Goal: Task Accomplishment & Management: Use online tool/utility

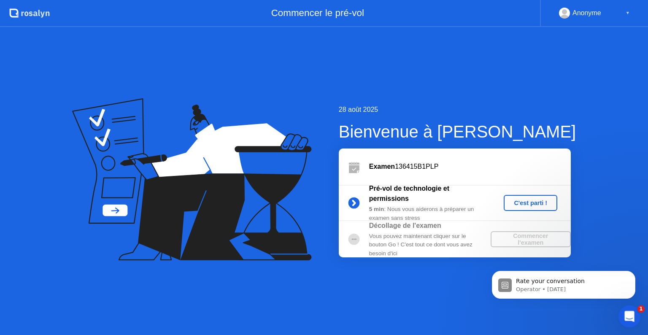
click at [630, 319] on icon "Open Intercom Messenger" at bounding box center [628, 315] width 14 height 14
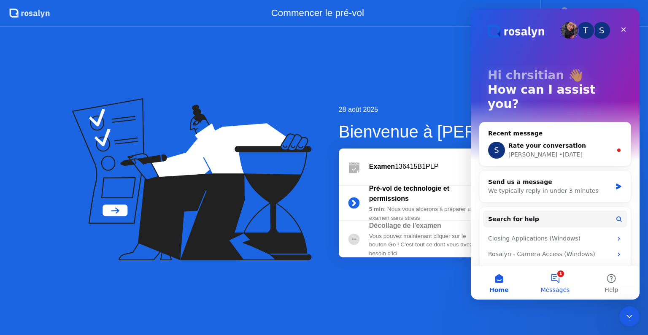
click at [561, 277] on button "1 Messages" at bounding box center [555, 283] width 56 height 34
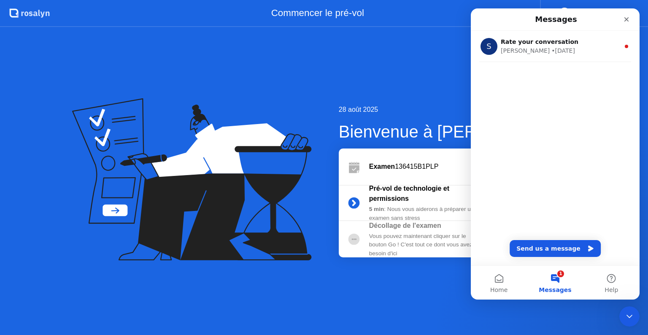
click at [557, 277] on button "1 Messages" at bounding box center [555, 283] width 56 height 34
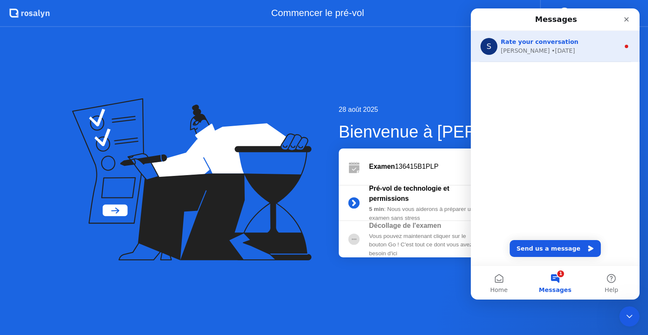
click at [532, 38] on span "Rate your conversation" at bounding box center [540, 41] width 78 height 7
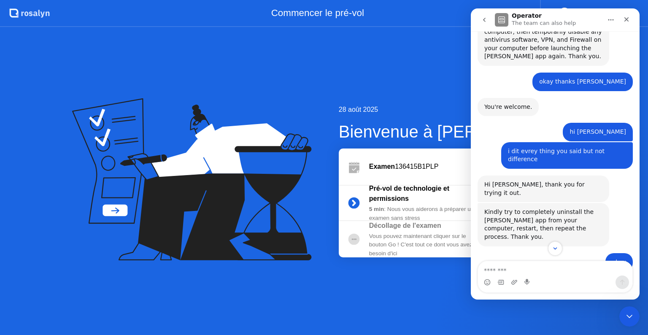
scroll to position [1186, 0]
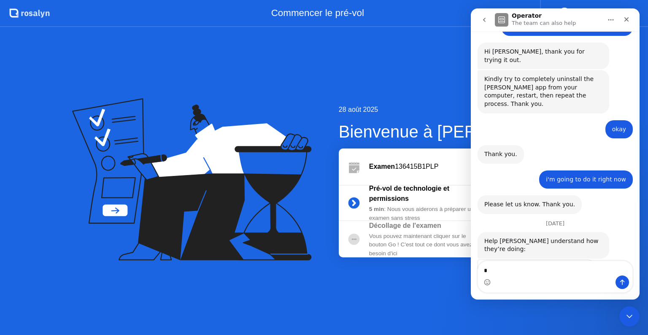
type textarea "**"
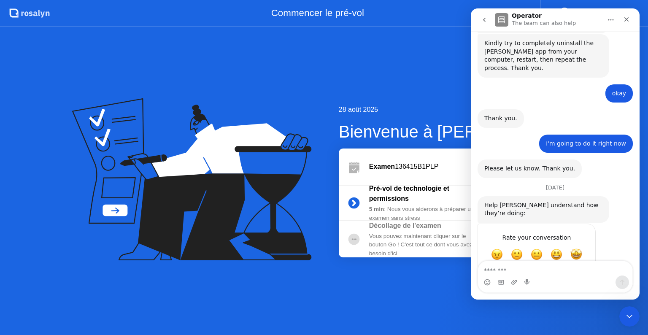
scroll to position [1222, 0]
click at [430, 290] on div "28 août 2025 Bienvenue à [PERSON_NAME] Examen 136415B1PLP Pré-vol de technologi…" at bounding box center [324, 181] width 648 height 308
click at [633, 22] on div "Close" at bounding box center [626, 19] width 15 height 15
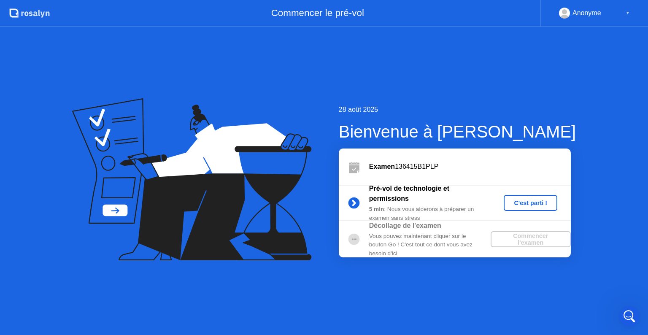
click at [528, 202] on div "C'est parti !" at bounding box center [530, 202] width 47 height 7
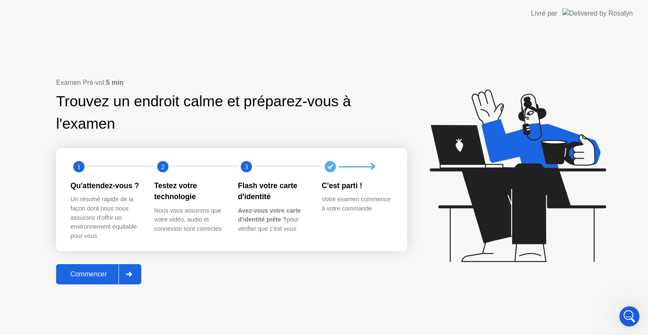
click at [132, 274] on icon at bounding box center [129, 274] width 6 height 5
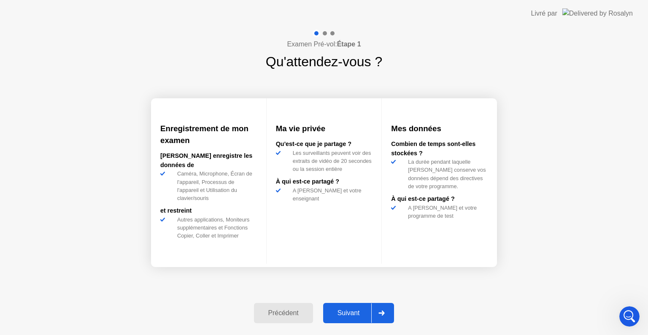
click at [375, 310] on div at bounding box center [381, 312] width 20 height 19
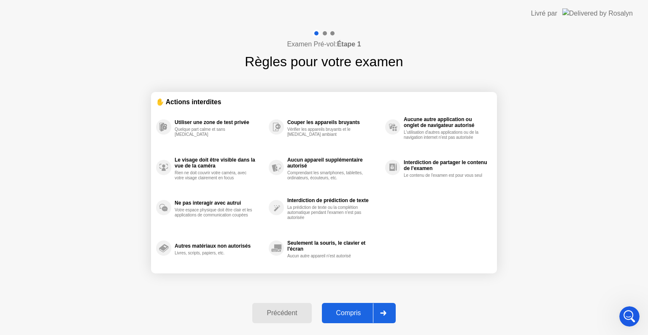
click at [383, 310] on icon at bounding box center [383, 312] width 6 height 5
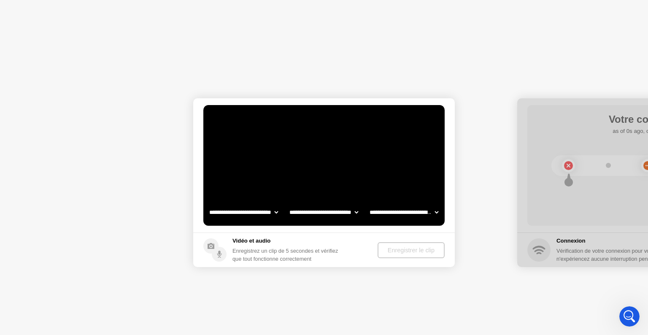
select select "**********"
select select "*******"
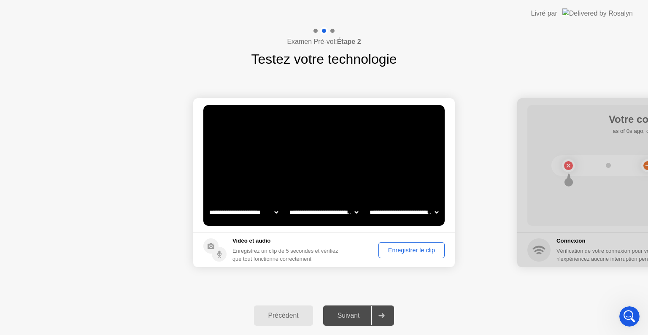
click at [415, 252] on div "Enregistrer le clip" at bounding box center [411, 250] width 60 height 7
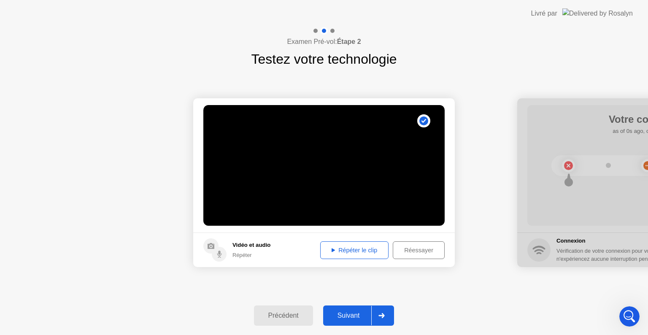
click at [349, 249] on div "Répéter le clip" at bounding box center [354, 250] width 62 height 7
click at [380, 311] on div at bounding box center [381, 315] width 20 height 19
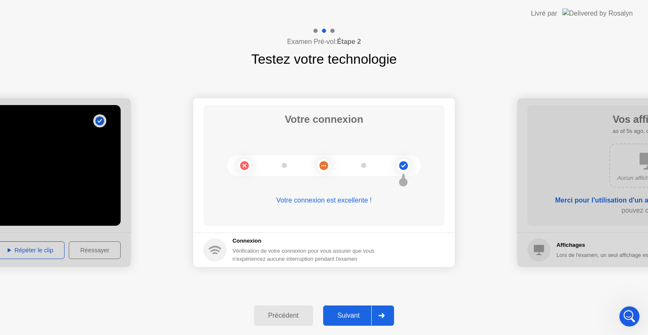
click at [380, 311] on div at bounding box center [381, 315] width 20 height 19
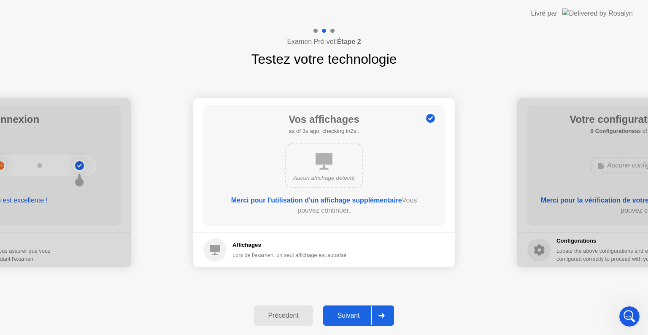
click at [380, 311] on div at bounding box center [381, 315] width 20 height 19
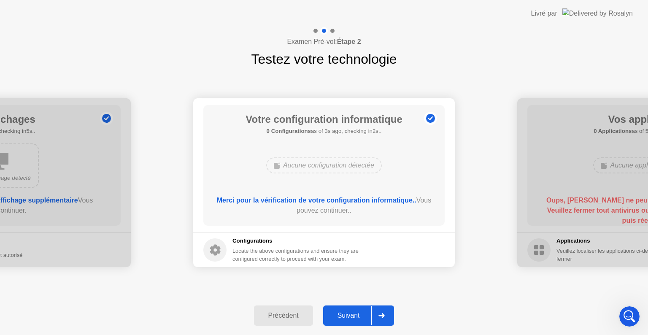
click at [380, 311] on div at bounding box center [381, 315] width 20 height 19
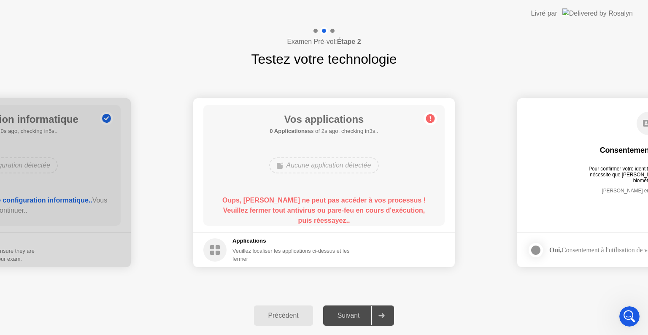
click at [218, 249] on circle at bounding box center [214, 249] width 23 height 23
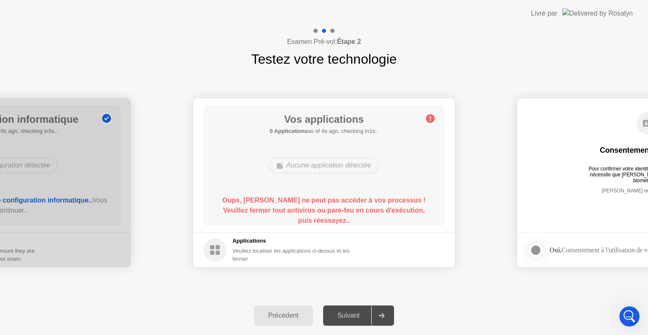
click at [218, 249] on circle at bounding box center [214, 249] width 23 height 23
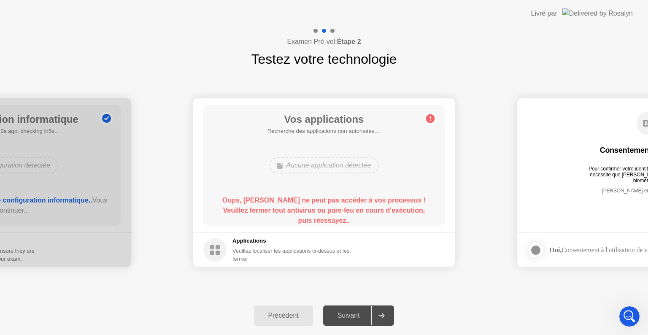
click at [218, 249] on circle at bounding box center [214, 249] width 23 height 23
click at [384, 318] on div at bounding box center [381, 315] width 20 height 19
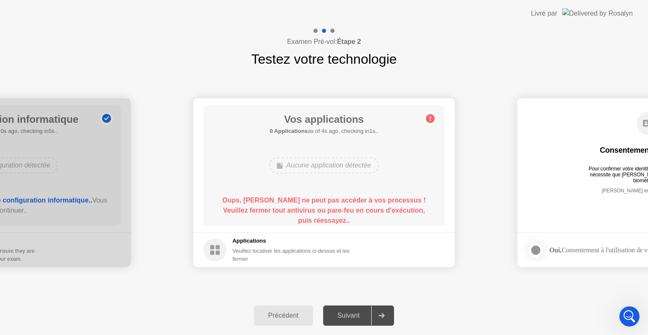
click at [490, 288] on div "**********" at bounding box center [324, 182] width 648 height 227
click at [238, 252] on div "Veuillez localiser les applications ci-dessus et les fermer" at bounding box center [296, 255] width 128 height 16
click at [292, 315] on div "Précédent" at bounding box center [283, 316] width 54 height 8
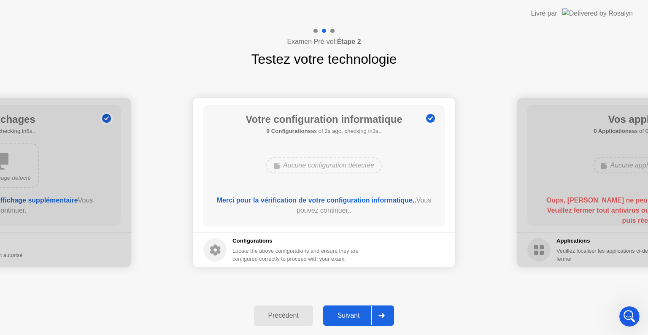
click at [388, 312] on div at bounding box center [381, 315] width 20 height 19
